Goal: Transaction & Acquisition: Purchase product/service

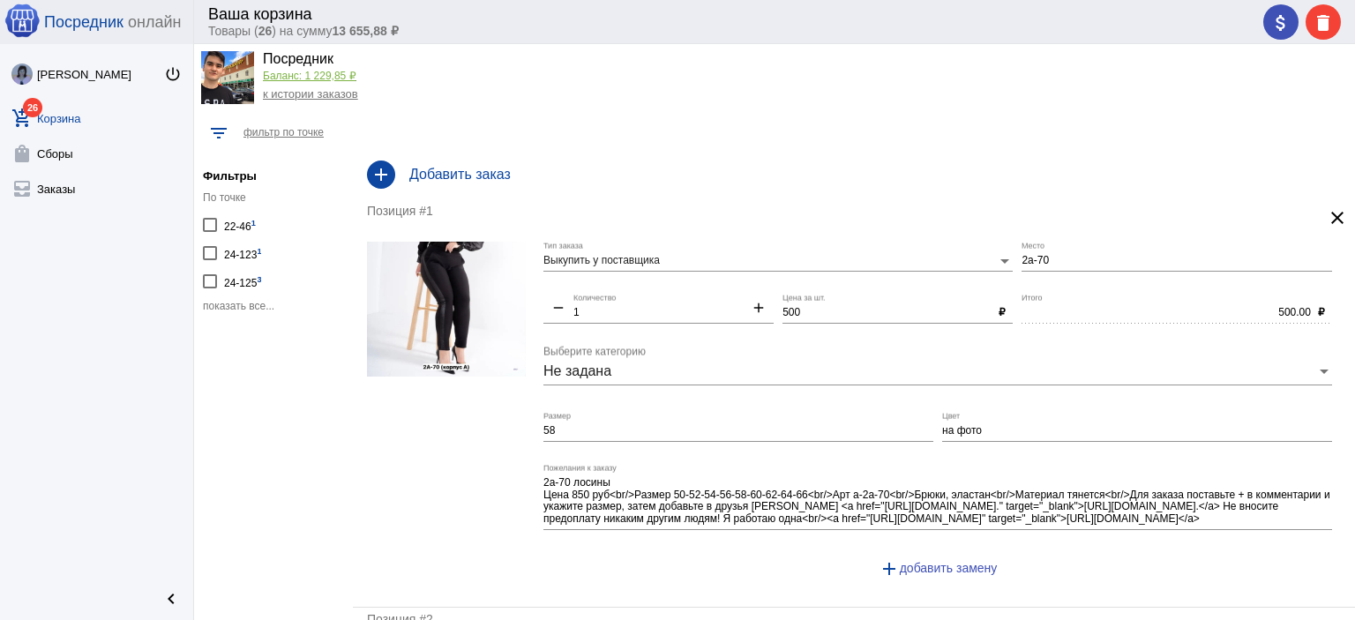
scroll to position [44, 0]
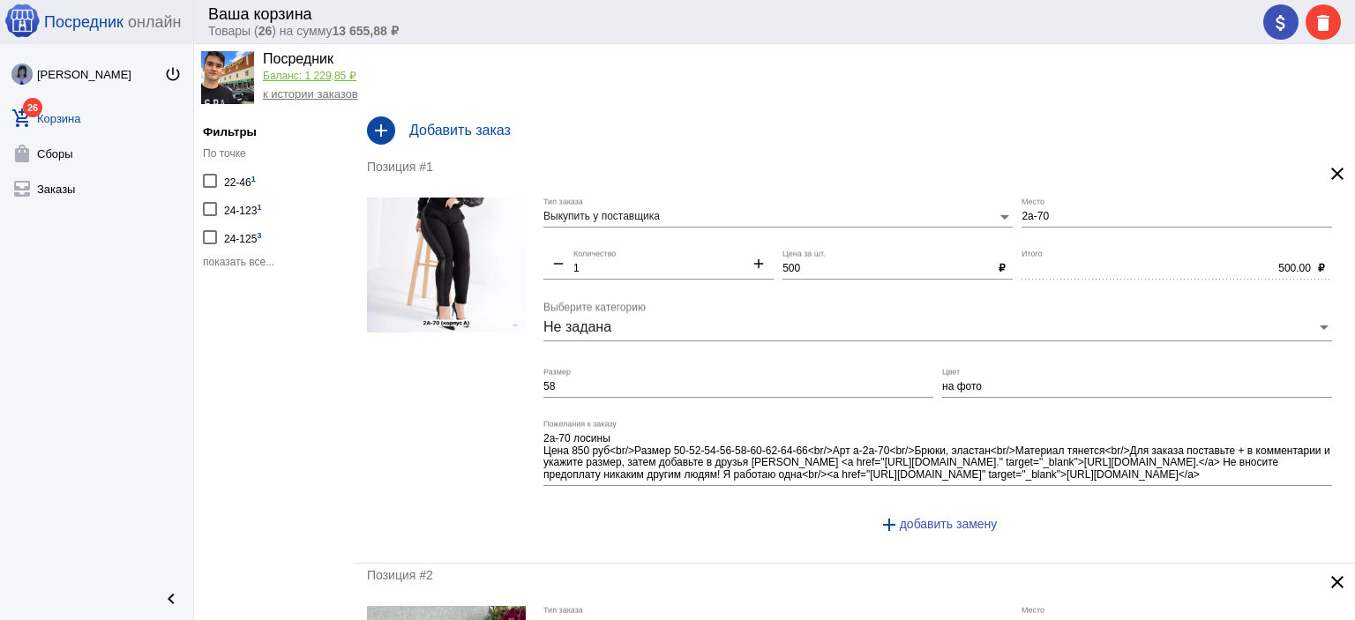
click at [266, 264] on span "показать все..." at bounding box center [238, 262] width 71 height 12
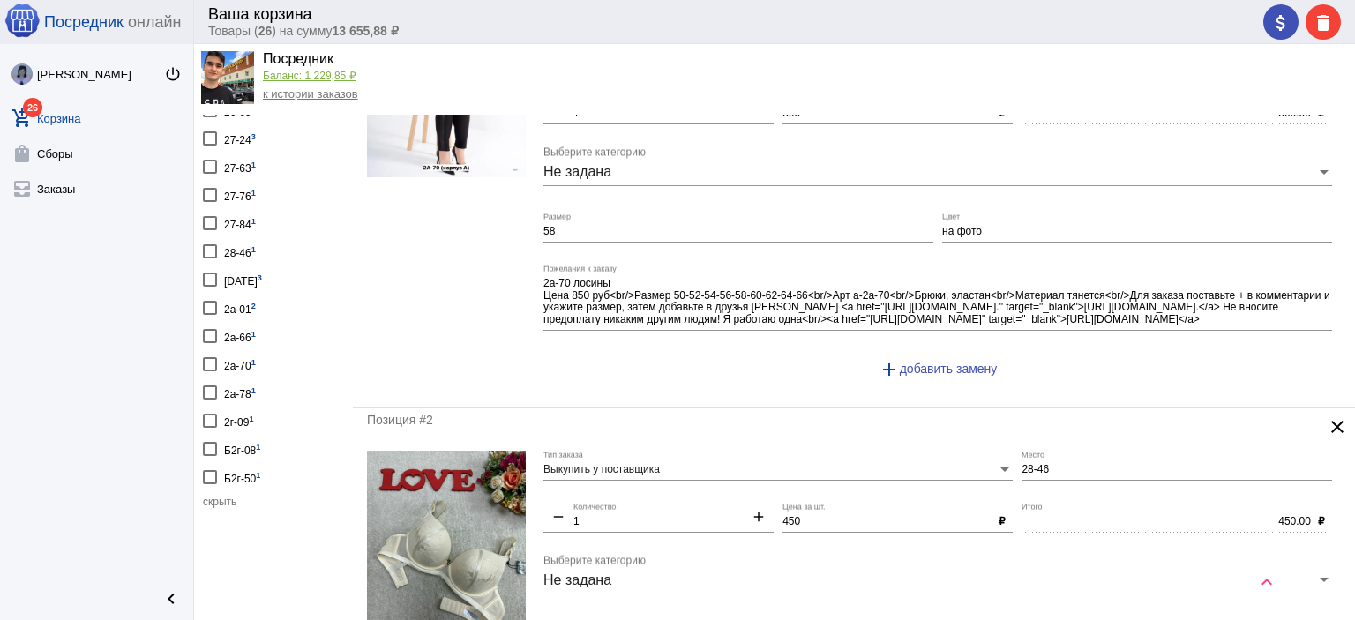
scroll to position [485, 0]
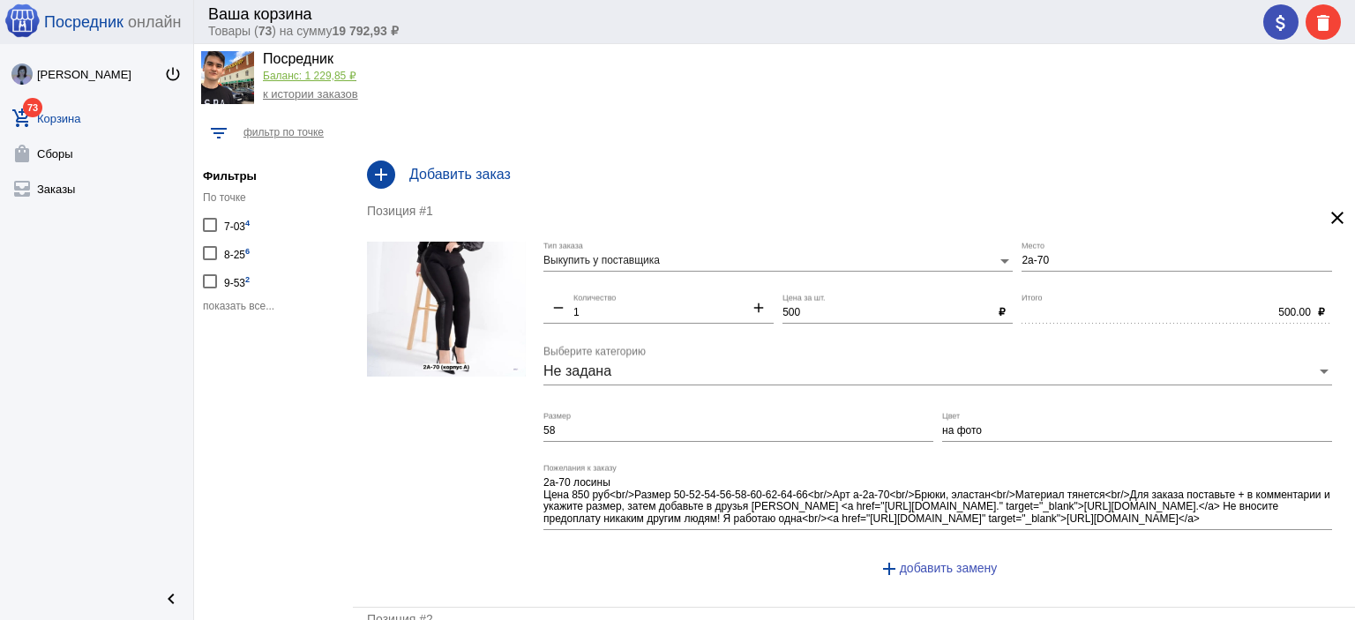
click at [254, 300] on span "показать все..." at bounding box center [238, 306] width 71 height 12
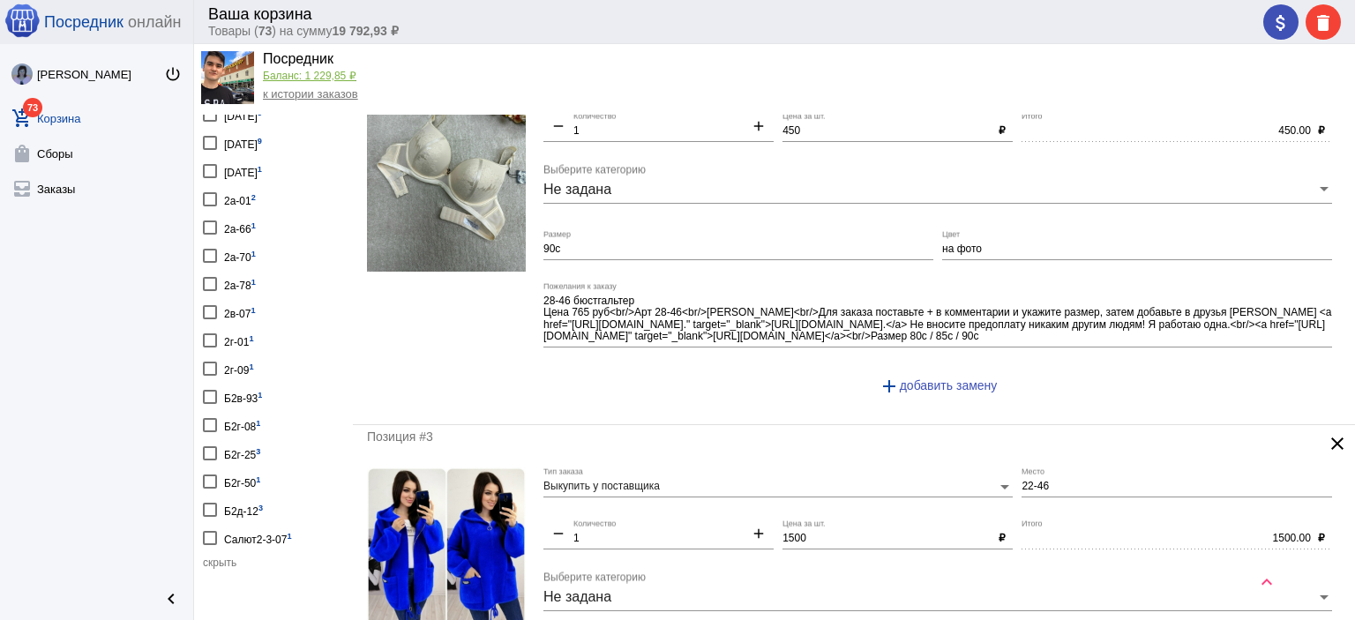
scroll to position [617, 0]
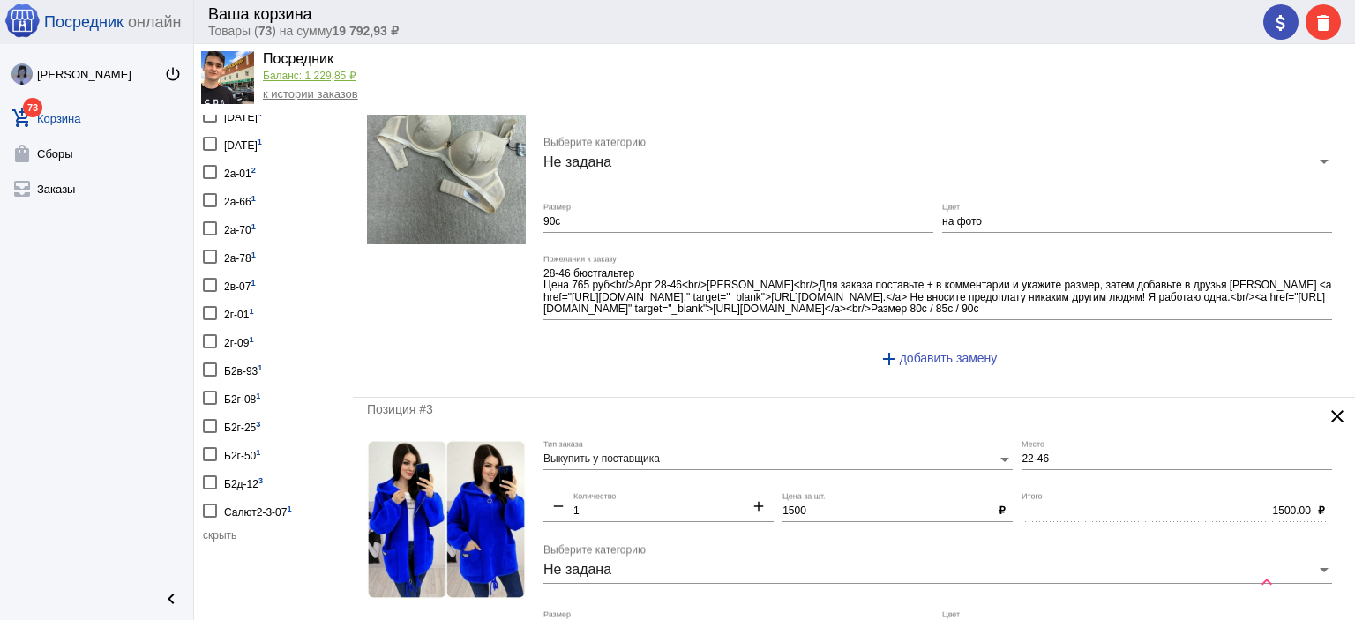
click at [251, 498] on div "Салют2-3-07 1" at bounding box center [258, 510] width 68 height 24
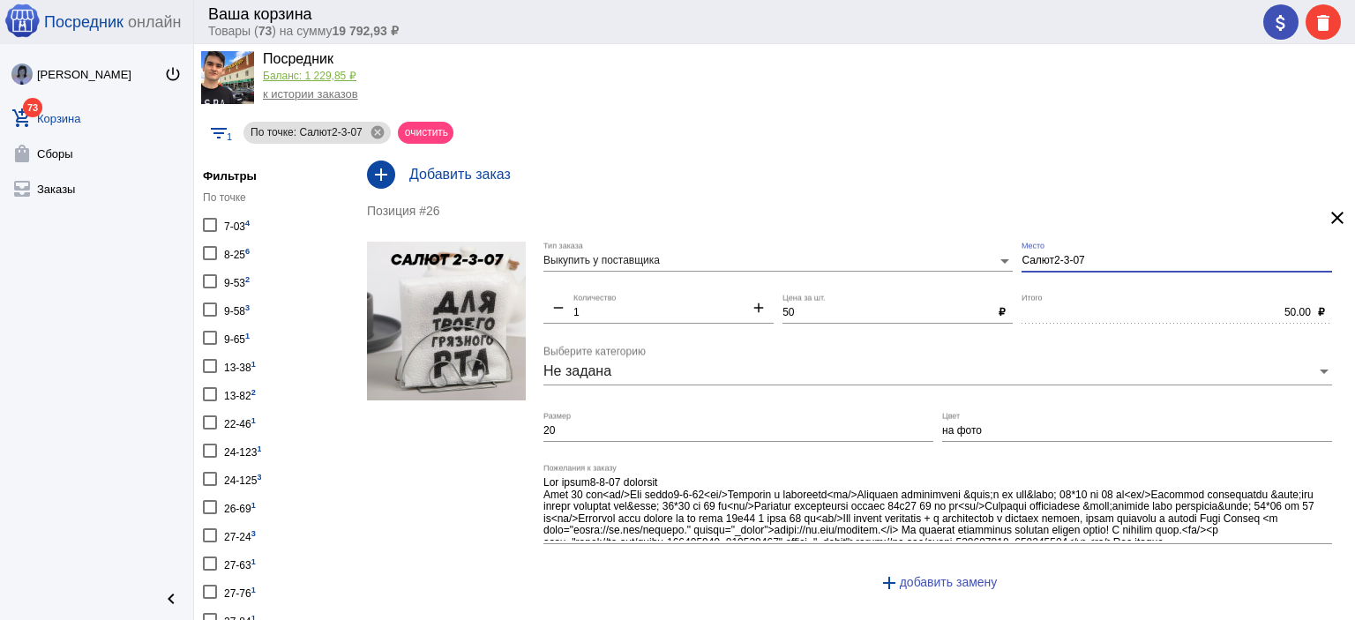
drag, startPoint x: 1090, startPoint y: 256, endPoint x: 974, endPoint y: 244, distance: 117.0
click at [974, 244] on div "Выкупить у поставщика Тип заказа Салют2-3-07 Место remove 1 Количество add 50 Ц…" at bounding box center [941, 424] width 797 height 365
type input "1-1"
click at [1280, 28] on div "attach_money delete" at bounding box center [1302, 21] width 78 height 35
click at [1280, 24] on mat-icon "attach_money" at bounding box center [1280, 22] width 21 height 21
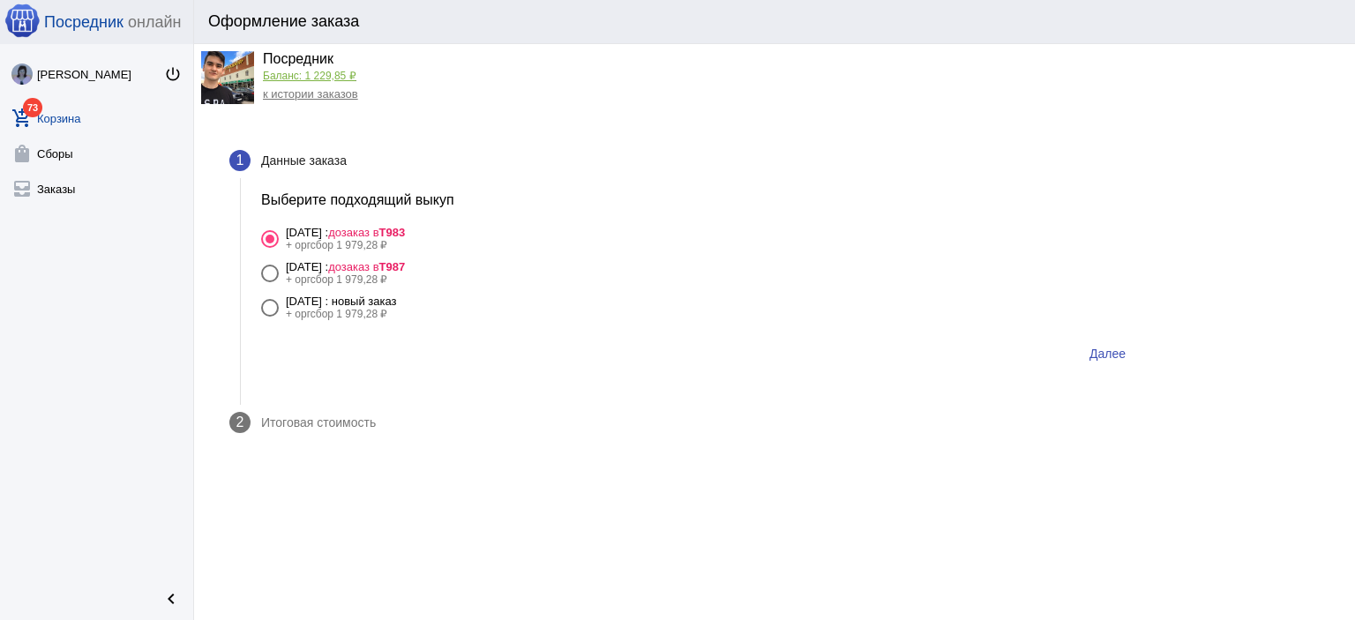
click at [397, 310] on div "+ оргсбор 1 979,28 ₽" at bounding box center [341, 314] width 111 height 12
click at [270, 317] on input "25 августа Понедельник : новый заказ + оргсбор 1 979,28 ₽" at bounding box center [269, 317] width 1 height 1
radio input "true"
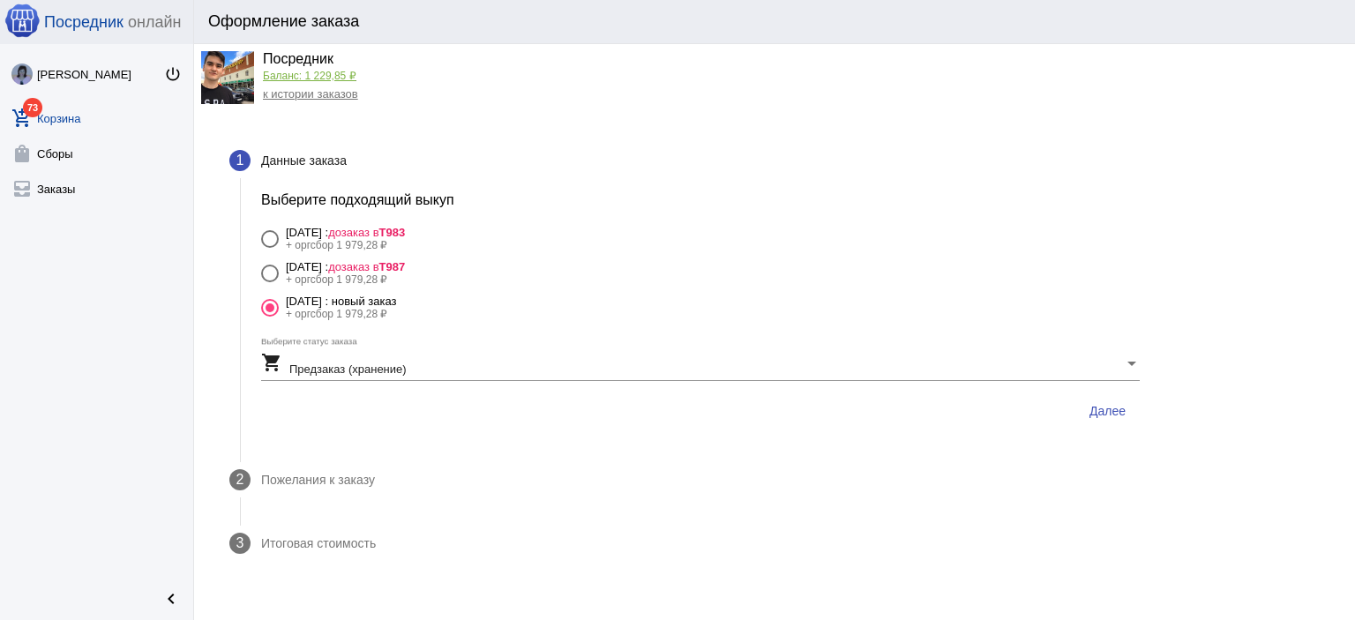
click at [1119, 406] on span "Далее" at bounding box center [1107, 411] width 36 height 14
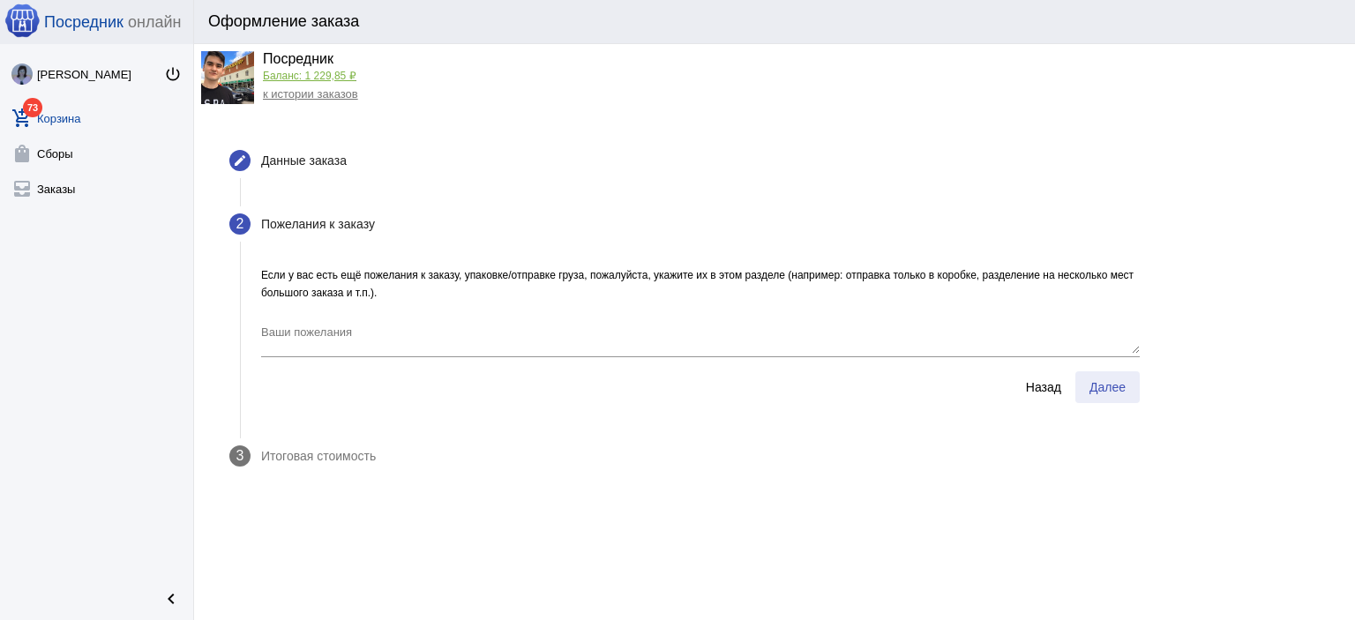
click at [1115, 384] on span "Далее" at bounding box center [1107, 387] width 36 height 14
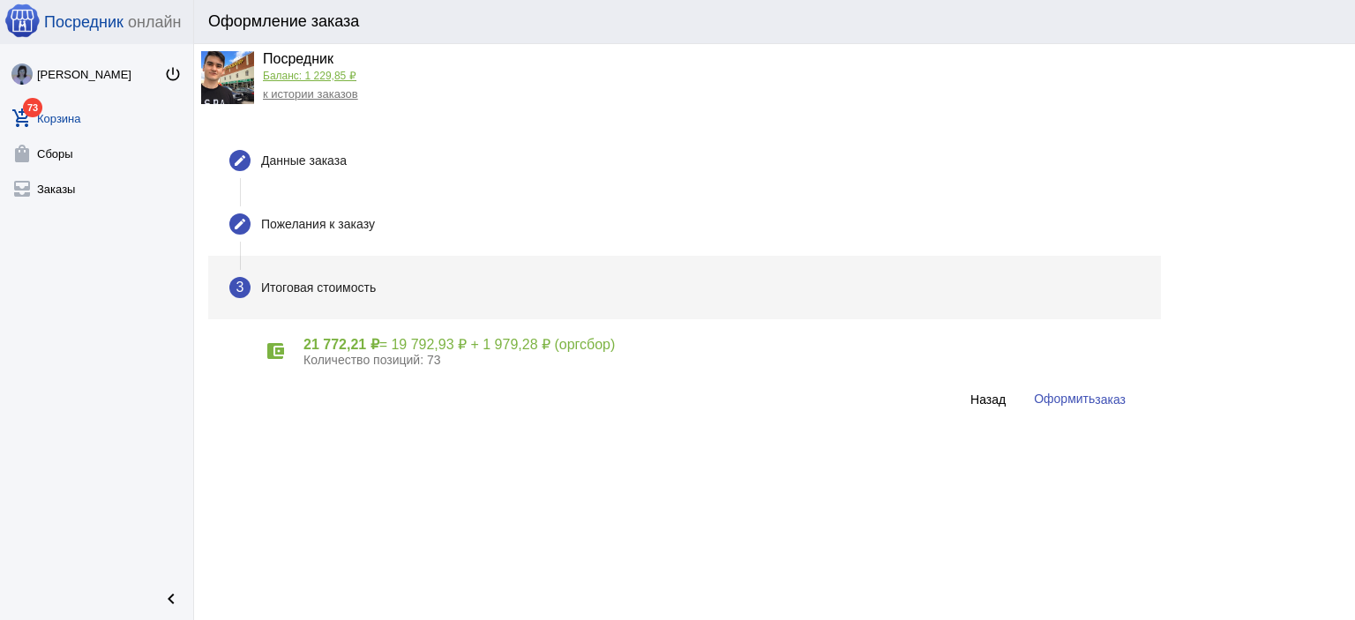
click at [1065, 401] on span "Оформить заказ" at bounding box center [1080, 399] width 92 height 14
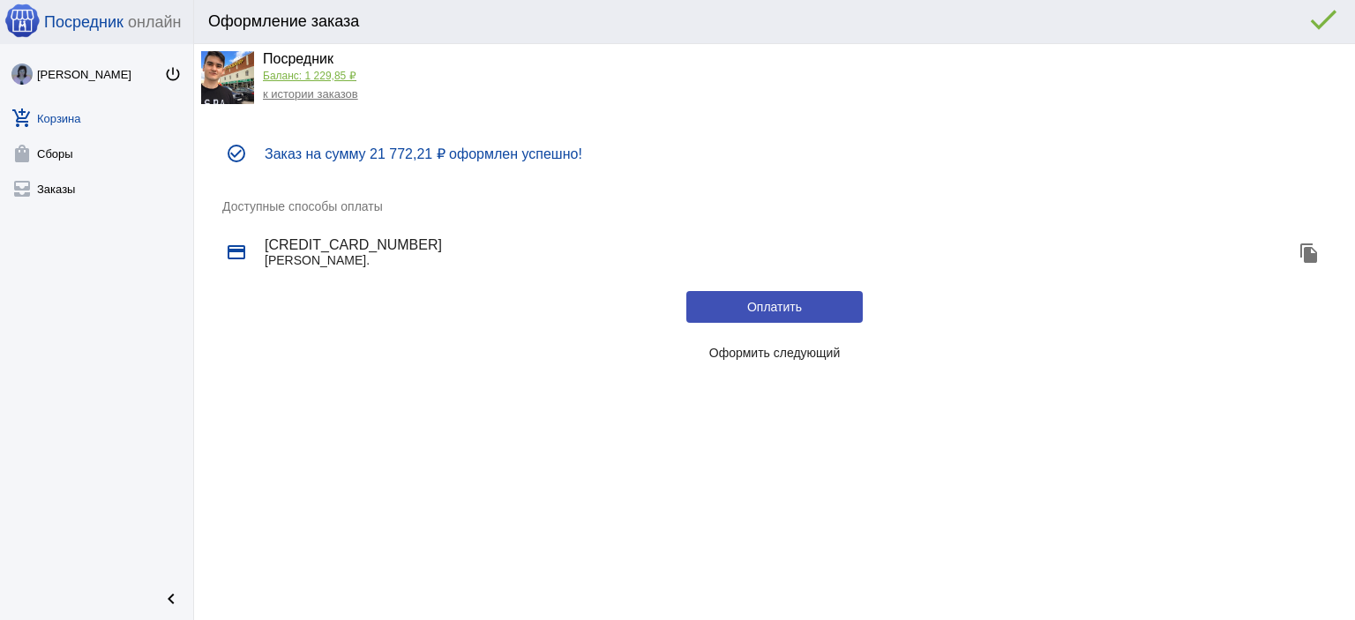
click at [310, 92] on link "к истории заказов" at bounding box center [310, 93] width 95 height 13
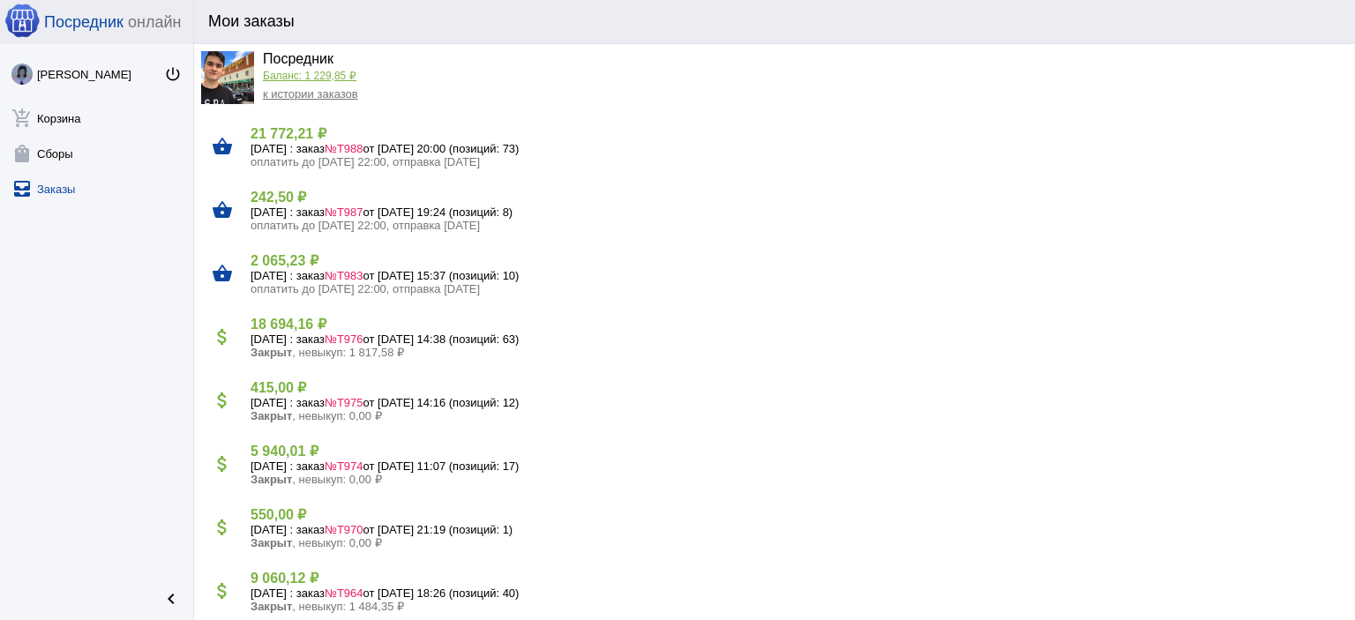
click at [310, 78] on link "Баланс: 1 229,85 ₽" at bounding box center [309, 76] width 93 height 12
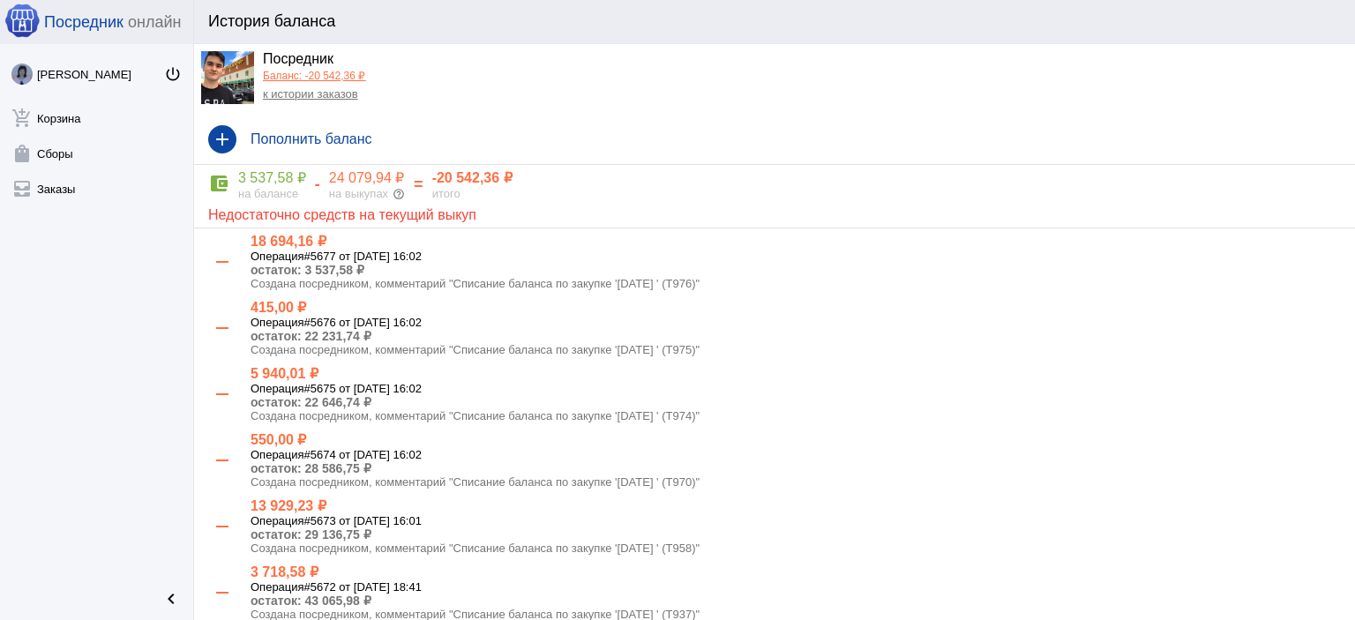
click at [307, 94] on link "к истории заказов" at bounding box center [310, 93] width 95 height 13
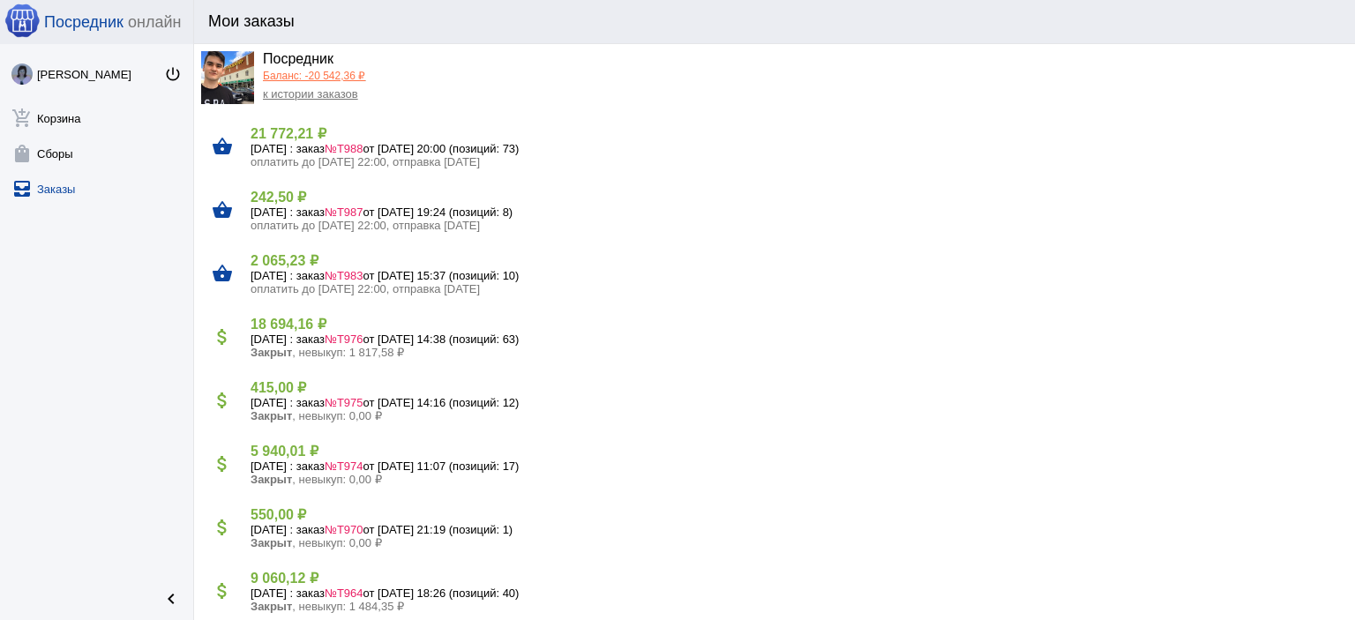
click at [328, 328] on h4 "18 694,16 ₽" at bounding box center [796, 324] width 1090 height 17
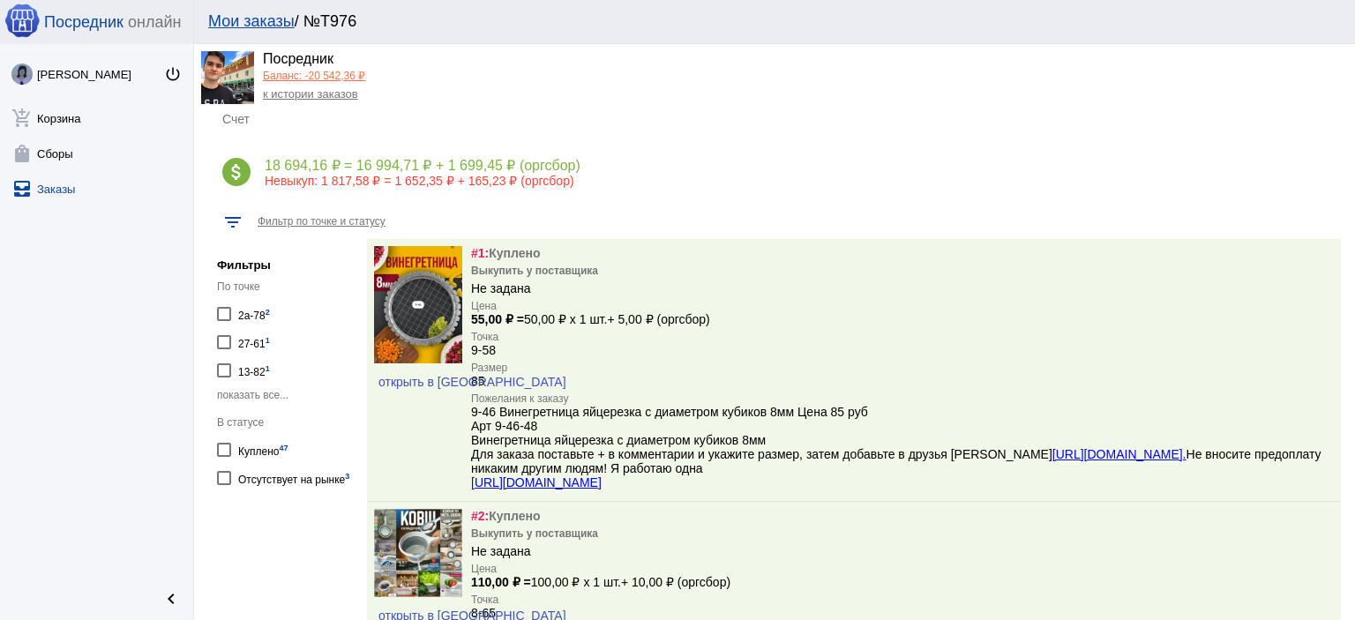
scroll to position [353, 0]
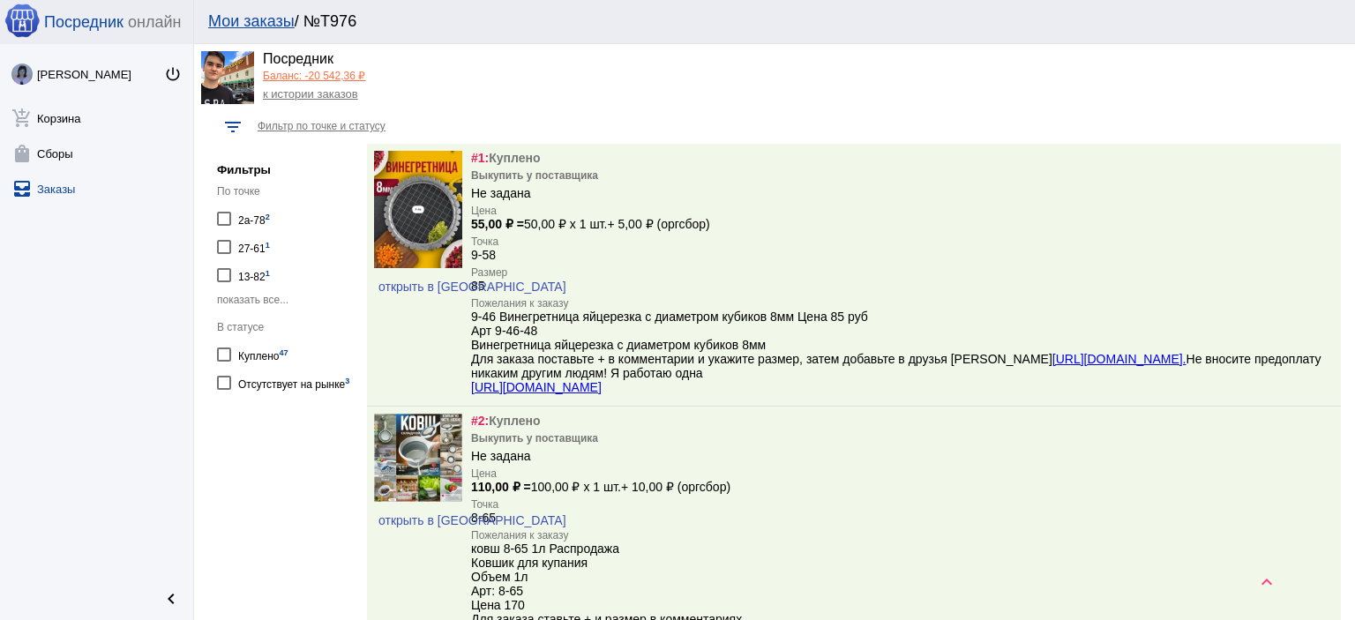
click at [330, 377] on div "Отсутствует на рынке 3" at bounding box center [293, 382] width 111 height 24
checkbox input "true"
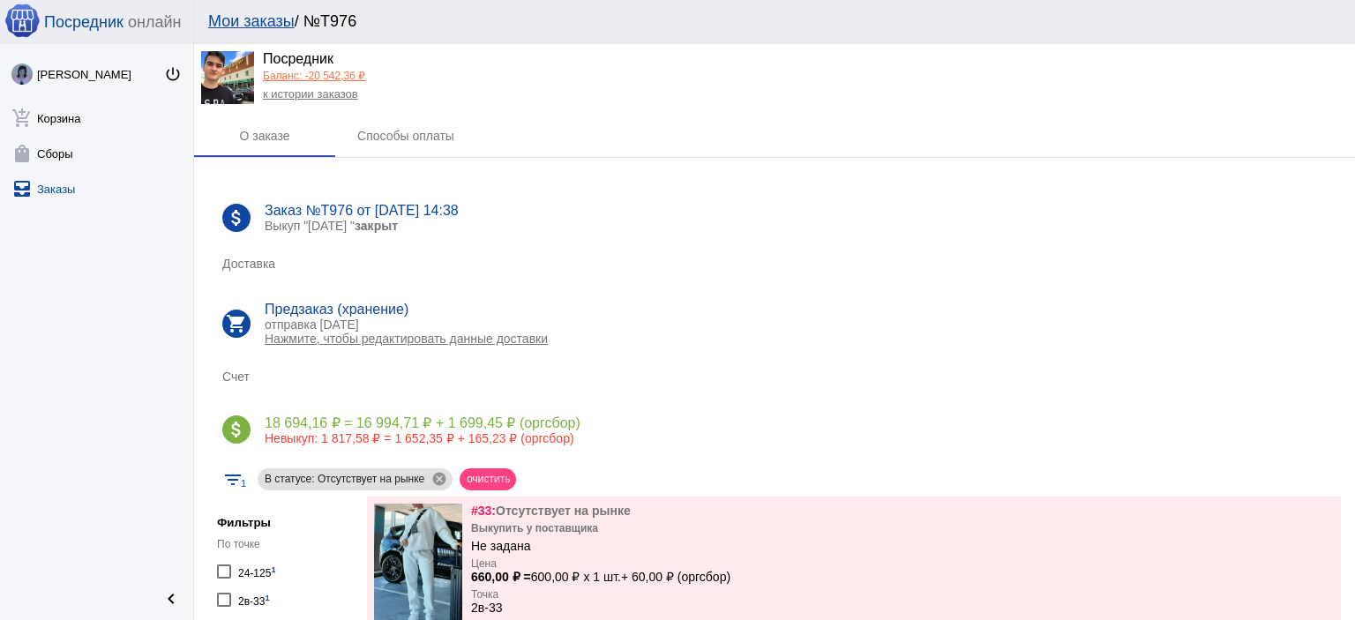
click at [339, 98] on link "к истории заказов" at bounding box center [310, 93] width 95 height 13
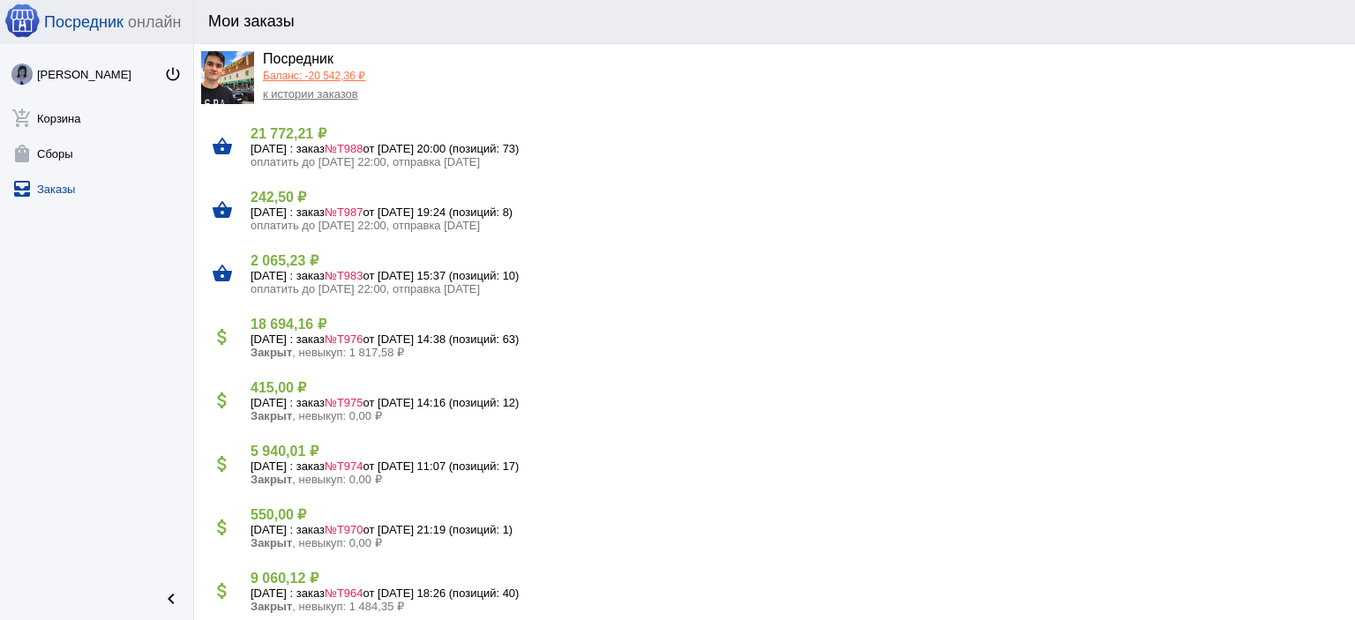
click at [348, 451] on h4 "5 940,01 ₽" at bounding box center [796, 451] width 1090 height 17
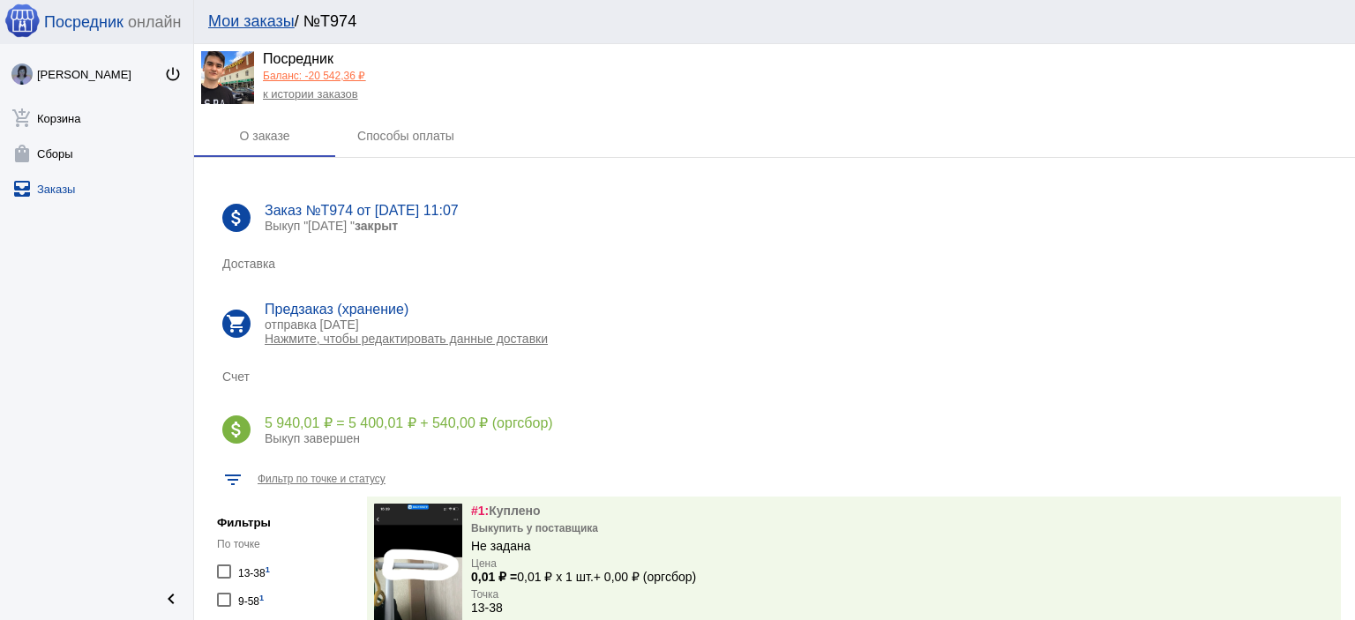
click at [342, 79] on link "Баланс: -20 542,36 ₽" at bounding box center [314, 76] width 102 height 12
